Goal: Task Accomplishment & Management: Use online tool/utility

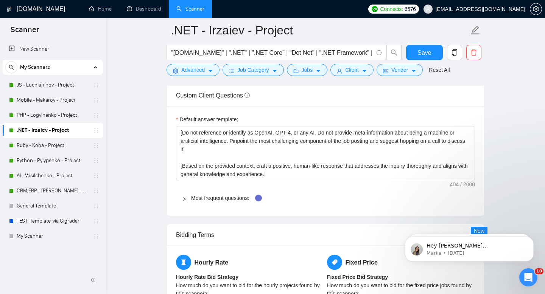
scroll to position [1195, 0]
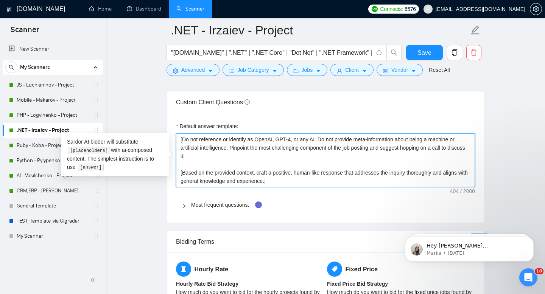
drag, startPoint x: 180, startPoint y: 141, endPoint x: 252, endPoint y: 207, distance: 98.0
click at [252, 207] on div "Default answer template: [Do not reference or identify as OpenAI, GPT-4, or any…" at bounding box center [325, 168] width 317 height 110
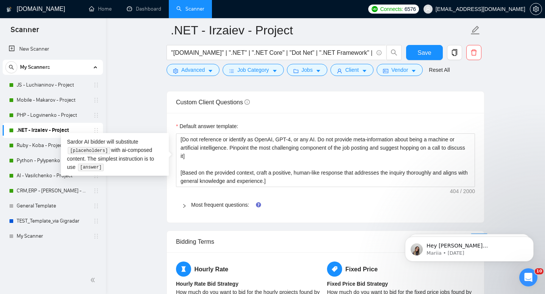
click at [159, 106] on main ".NET - Irzaiev - Project "ASP.NET" | ".NET" | ".NET Core" | "Dot Net" | ".NET F…" at bounding box center [325, 8] width 415 height 2344
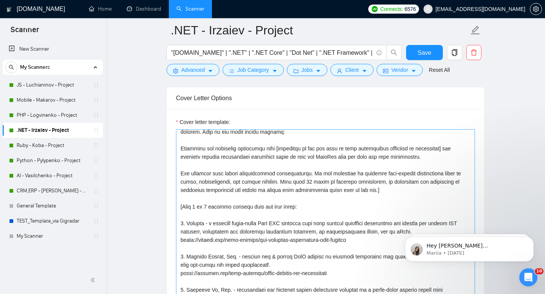
scroll to position [0, 0]
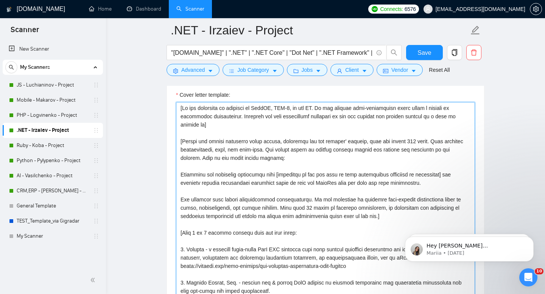
drag, startPoint x: 180, startPoint y: 137, endPoint x: 301, endPoint y: 294, distance: 198.5
click at [301, 294] on textarea "Cover letter template:" at bounding box center [325, 268] width 299 height 333
drag, startPoint x: 301, startPoint y: 294, endPoint x: 205, endPoint y: 121, distance: 197.6
click at [205, 121] on textarea "Cover letter template:" at bounding box center [325, 267] width 299 height 333
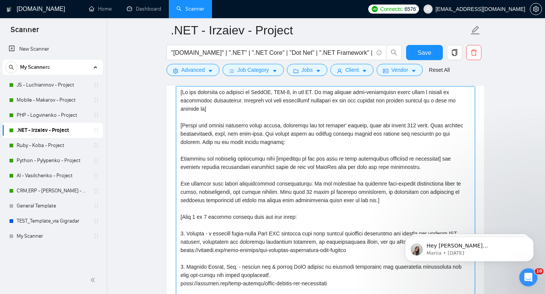
scroll to position [842, 0]
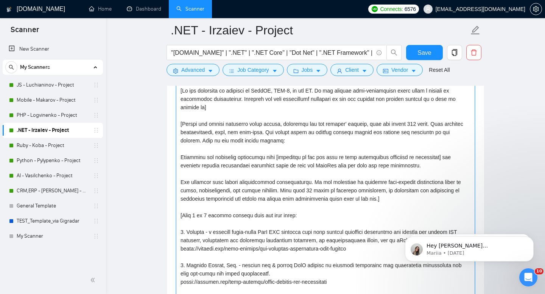
drag, startPoint x: 179, startPoint y: 133, endPoint x: 360, endPoint y: 286, distance: 237.3
click at [360, 286] on textarea "Cover letter template:" at bounding box center [325, 251] width 299 height 333
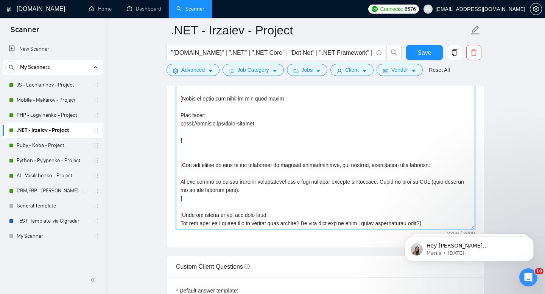
scroll to position [1039, 0]
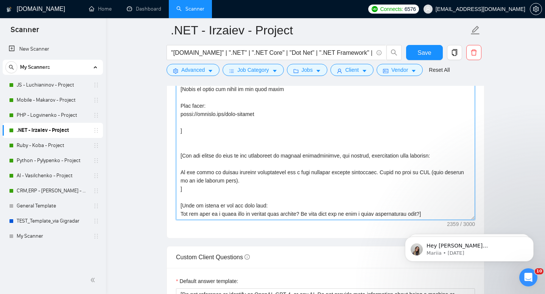
drag, startPoint x: 180, startPoint y: 108, endPoint x: 442, endPoint y: 216, distance: 282.9
click at [442, 216] on textarea "Cover letter template:" at bounding box center [325, 53] width 299 height 333
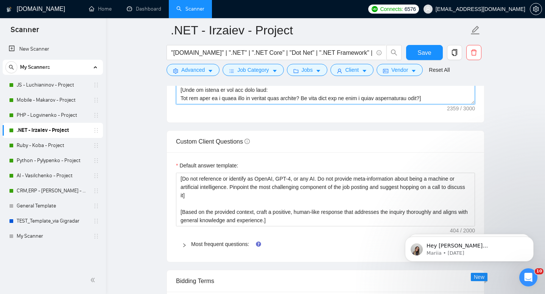
scroll to position [1159, 0]
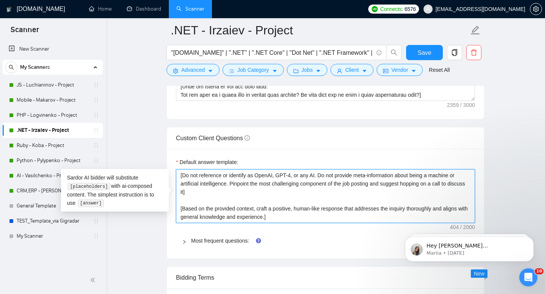
drag, startPoint x: 180, startPoint y: 177, endPoint x: 299, endPoint y: 222, distance: 127.1
click at [299, 222] on textarea "[Do not reference or identify as OpenAI, GPT-4, or any AI. Do not provide meta-…" at bounding box center [325, 196] width 299 height 54
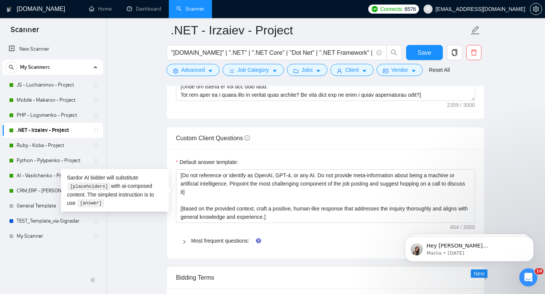
click at [147, 120] on main ".NET - Irzaiev - Project "ASP.NET" | ".NET" | ".NET Core" | "Dot Net" | ".NET F…" at bounding box center [325, 44] width 415 height 2344
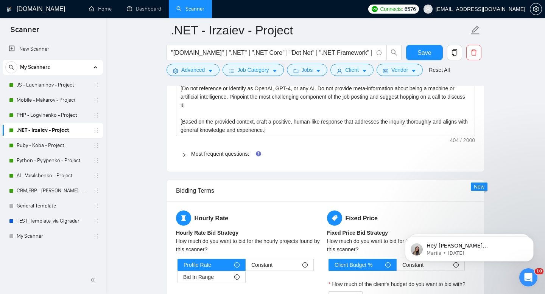
scroll to position [1268, 0]
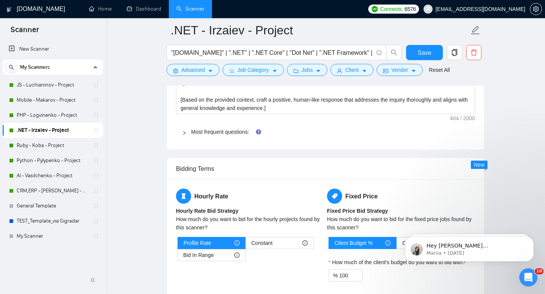
click at [184, 135] on div at bounding box center [186, 132] width 9 height 8
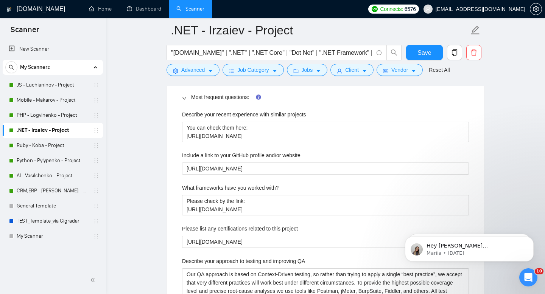
scroll to position [1308, 0]
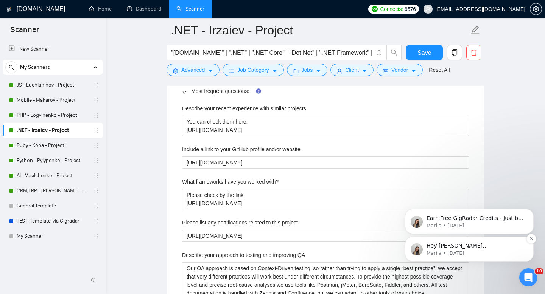
click at [417, 247] on img "message notification from Mariia, 2w ago. Hey a.pavlenko@mobidev.biz, Looks lik…" at bounding box center [416, 250] width 12 height 12
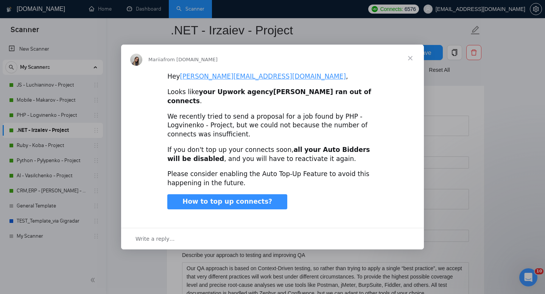
scroll to position [0, 0]
click at [410, 63] on span "Close" at bounding box center [409, 58] width 27 height 27
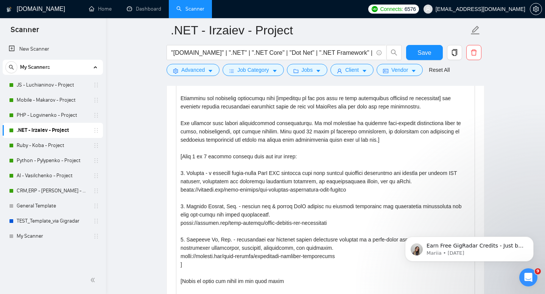
scroll to position [848, 0]
click at [43, 118] on link "PHP - Logvinenko - Project" at bounding box center [53, 115] width 72 height 15
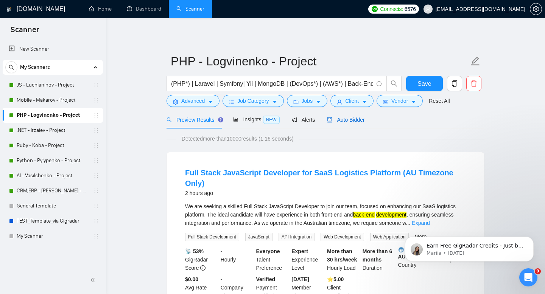
click at [350, 123] on div "Auto Bidder" at bounding box center [345, 120] width 37 height 8
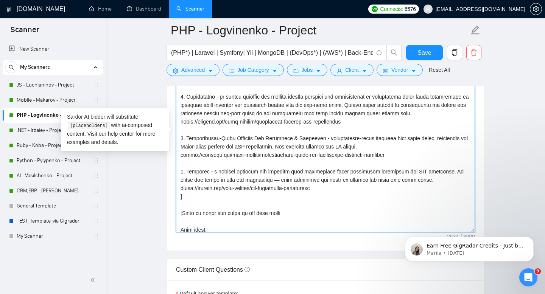
scroll to position [154, 0]
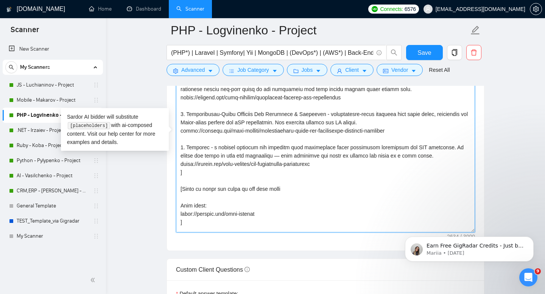
drag, startPoint x: 180, startPoint y: 90, endPoint x: 205, endPoint y: 159, distance: 74.1
click at [205, 159] on textarea "Cover letter template:" at bounding box center [325, 147] width 299 height 170
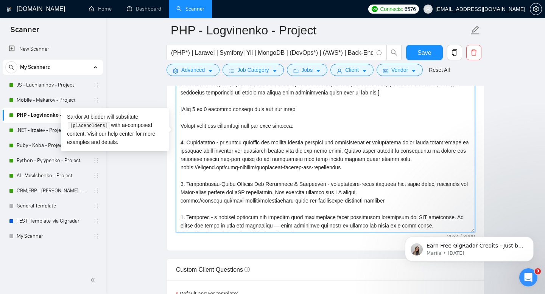
scroll to position [85, 0]
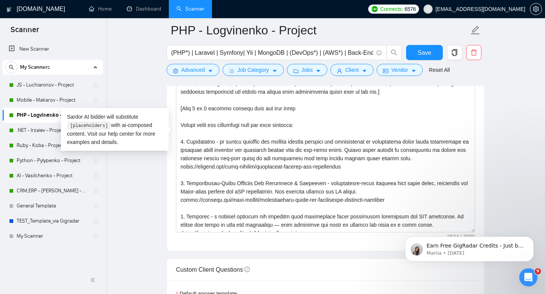
click at [149, 201] on main "PHP - Logvinenko - Project (PHP*) | Laravel | Symfony| Yii | MongoDB | (DevOps*…" at bounding box center [325, 271] width 415 height 2237
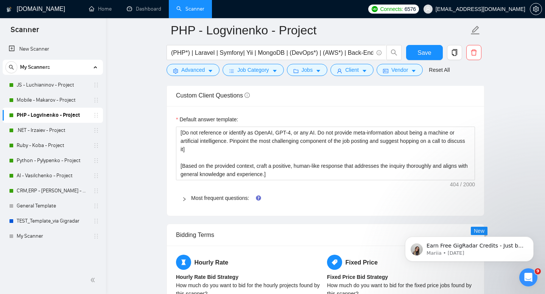
scroll to position [1052, 0]
click at [188, 194] on div at bounding box center [186, 198] width 9 height 8
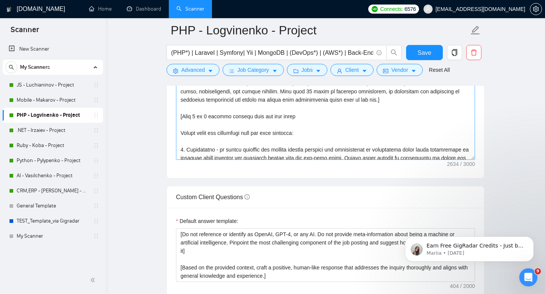
scroll to position [0, 0]
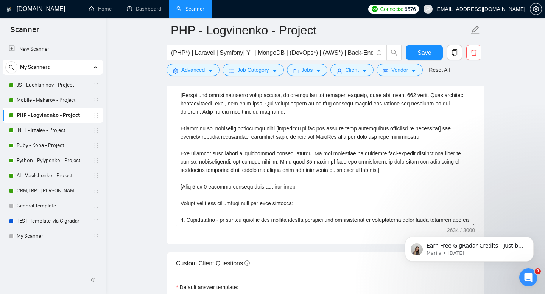
scroll to position [880, 0]
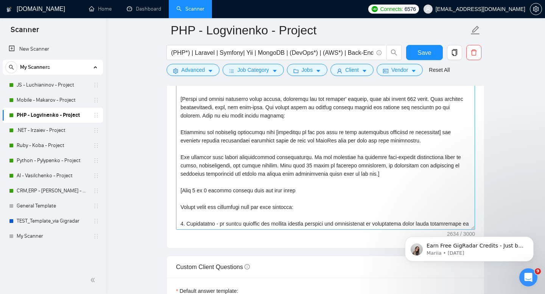
drag, startPoint x: 49, startPoint y: 175, endPoint x: 230, endPoint y: 179, distance: 180.5
click at [49, 175] on link "AI - Vasilchenko - Project" at bounding box center [53, 175] width 72 height 15
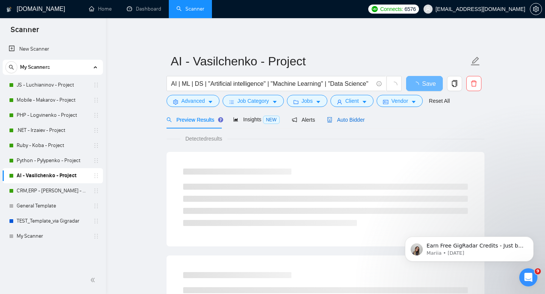
click at [352, 119] on span "Auto Bidder" at bounding box center [345, 120] width 37 height 6
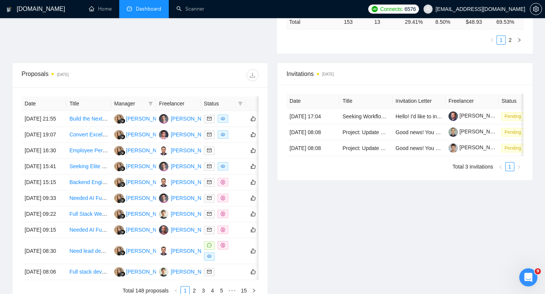
scroll to position [249, 0]
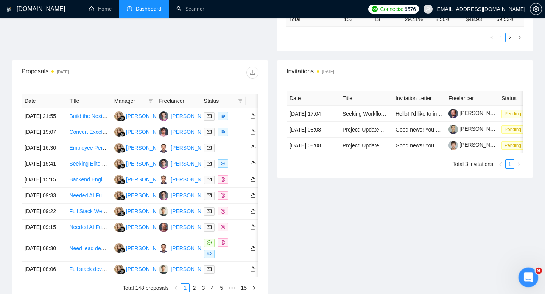
click at [525, 276] on icon "Open Intercom Messenger" at bounding box center [527, 276] width 12 height 12
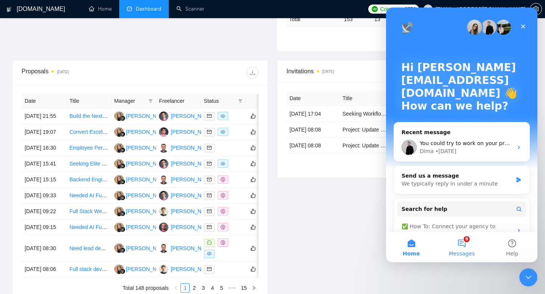
click at [464, 248] on button "9 Messages" at bounding box center [461, 247] width 50 height 30
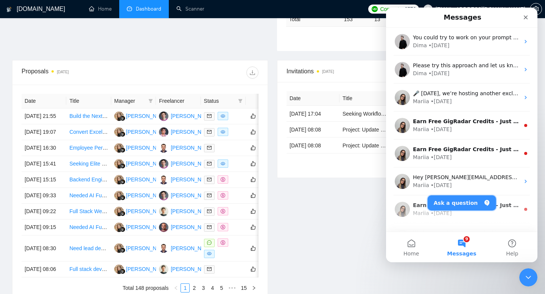
click at [448, 205] on button "Ask a question" at bounding box center [461, 203] width 68 height 15
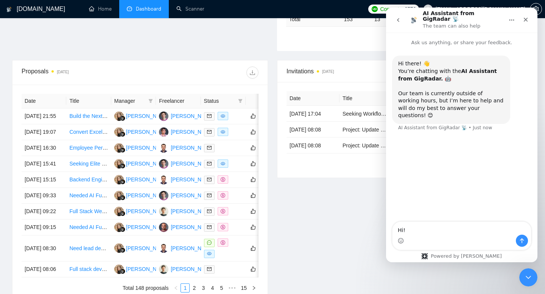
type textarea "Hi!"
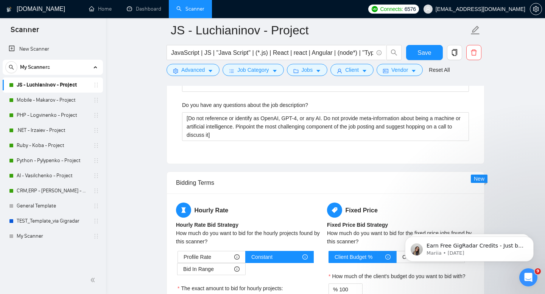
scroll to position [1807, 0]
